Goal: Task Accomplishment & Management: Manage account settings

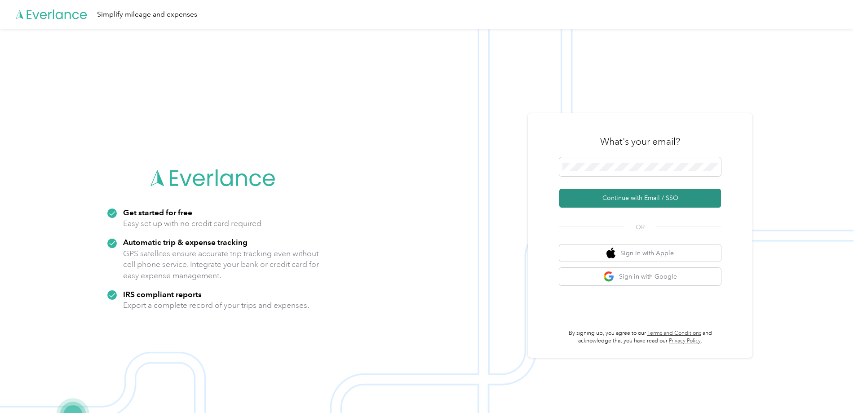
click at [634, 195] on button "Continue with Email / SSO" at bounding box center [640, 198] width 162 height 19
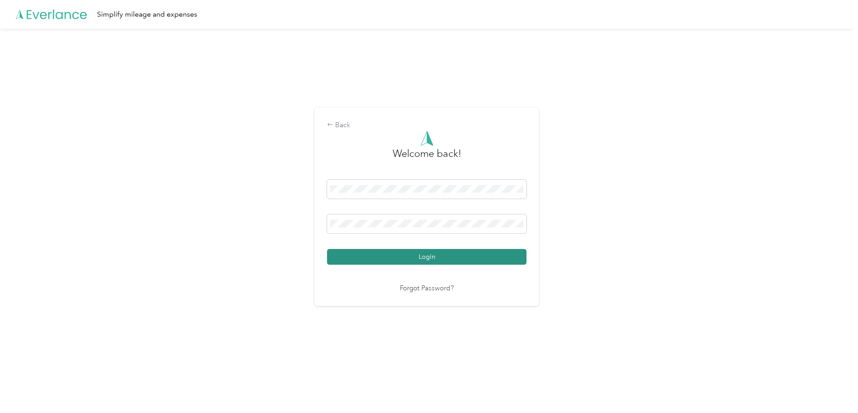
click at [405, 257] on button "Login" at bounding box center [426, 257] width 199 height 16
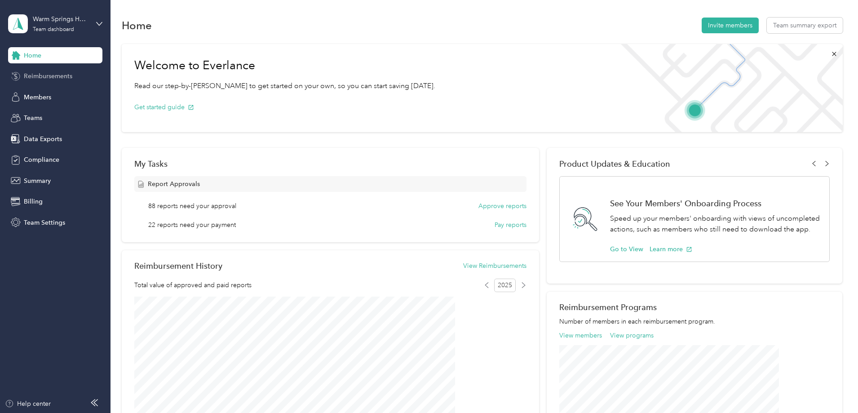
click at [49, 77] on span "Reimbursements" at bounding box center [48, 75] width 49 height 9
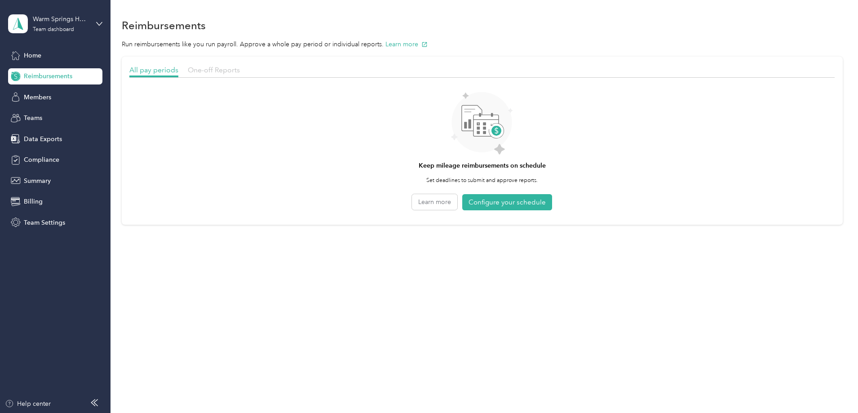
click at [240, 70] on span "One-off Reports" at bounding box center [214, 70] width 52 height 9
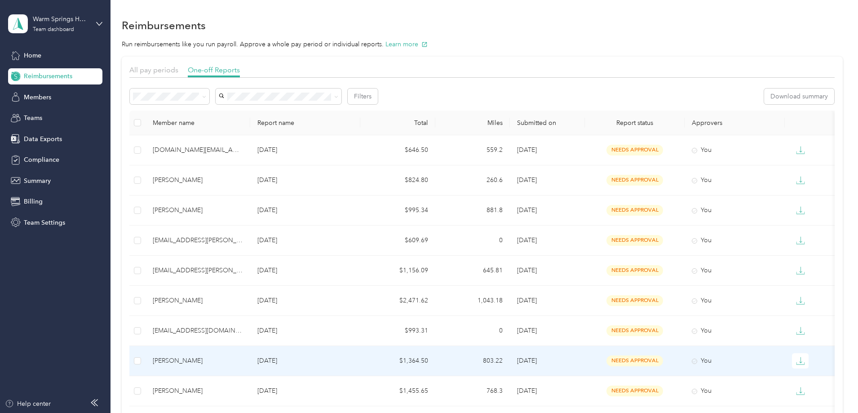
click at [243, 363] on div "[PERSON_NAME]" at bounding box center [198, 361] width 90 height 10
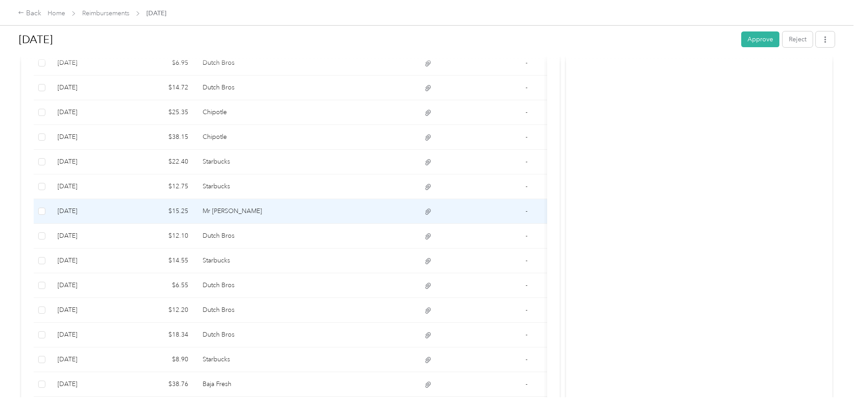
scroll to position [494, 0]
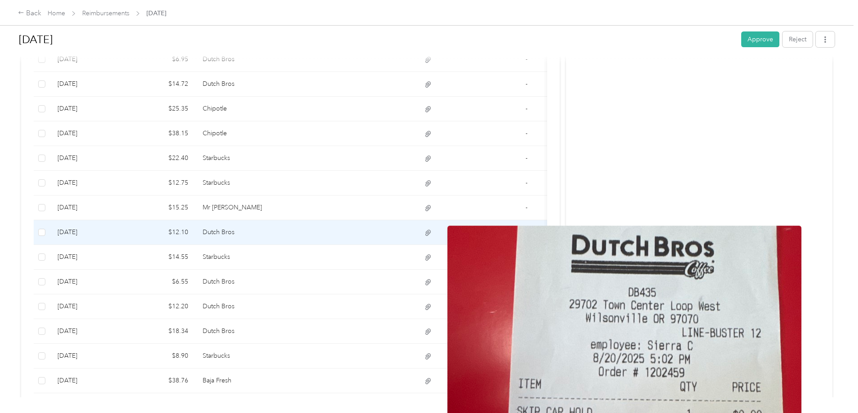
click at [432, 233] on icon at bounding box center [428, 233] width 8 height 8
click at [431, 233] on icon at bounding box center [427, 233] width 5 height 6
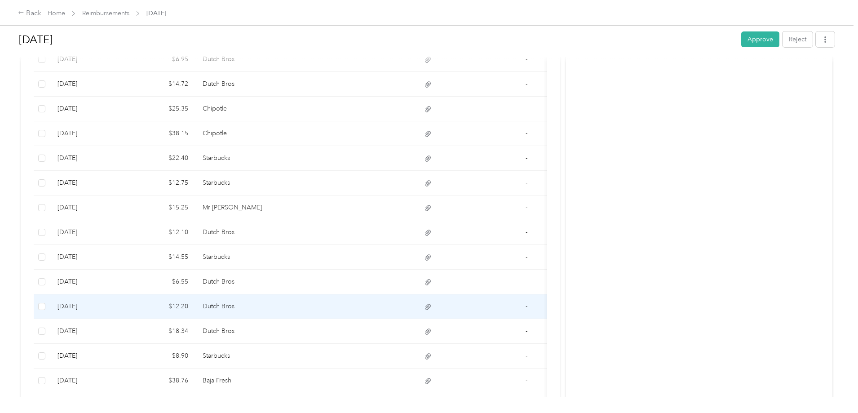
click at [432, 305] on icon at bounding box center [428, 307] width 8 height 8
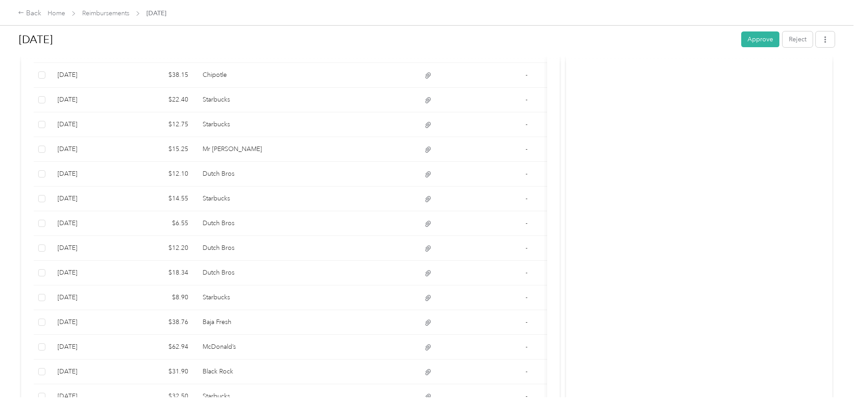
scroll to position [548, 0]
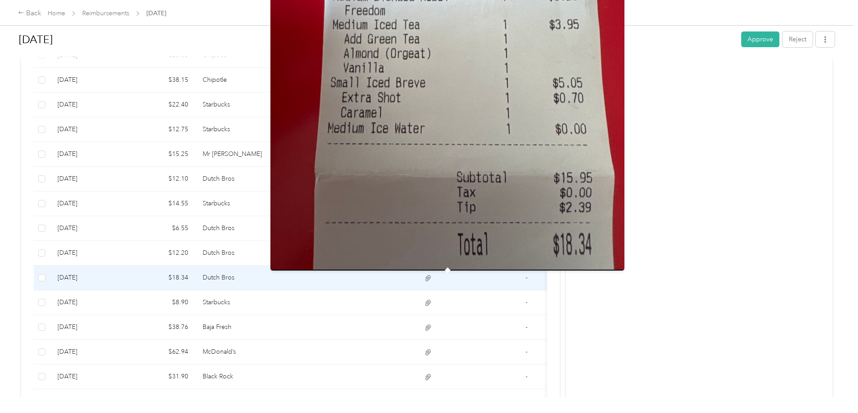
click at [432, 278] on icon at bounding box center [428, 278] width 8 height 8
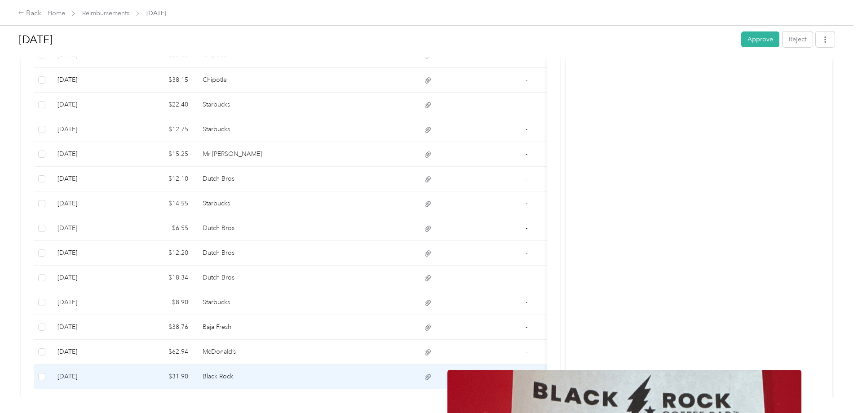
click at [432, 378] on icon at bounding box center [428, 377] width 8 height 8
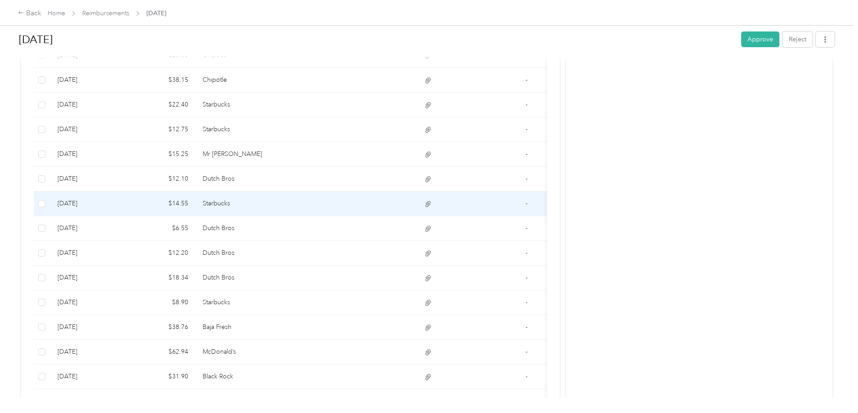
click at [431, 203] on icon at bounding box center [427, 204] width 5 height 6
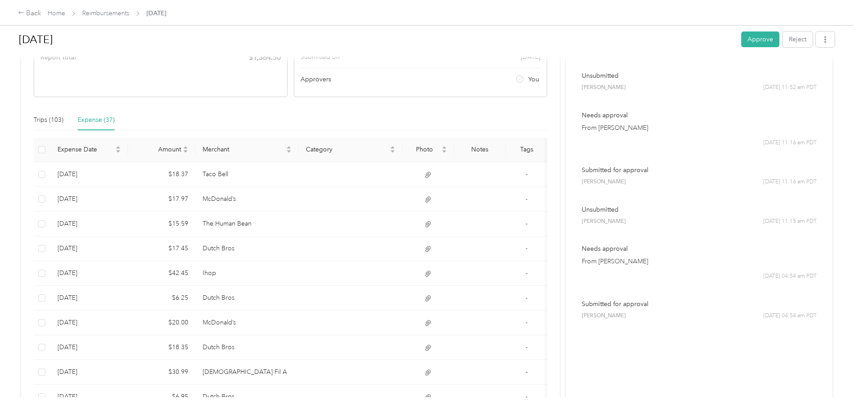
scroll to position [177, 0]
